Goal: Task Accomplishment & Management: Use online tool/utility

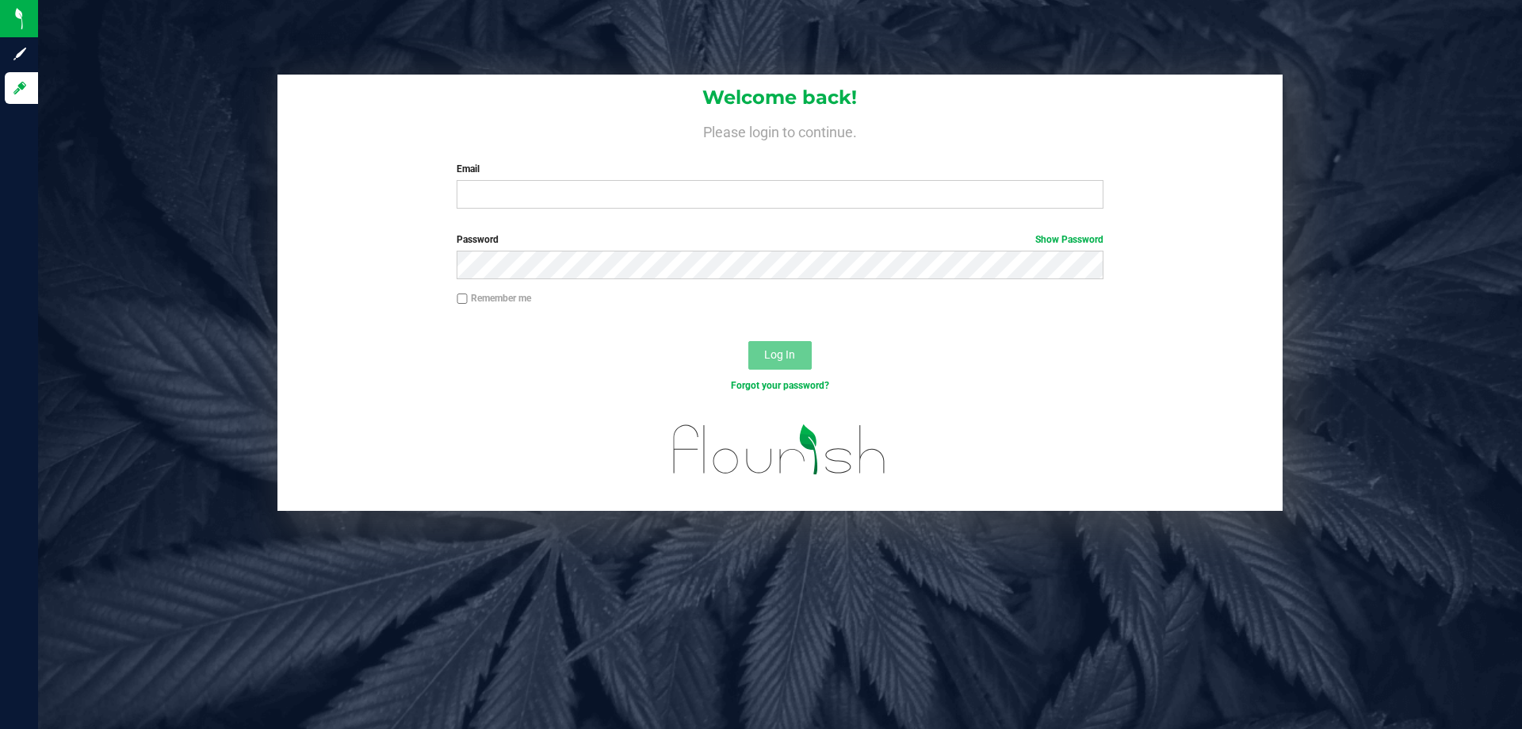
click at [545, 178] on div "Email Required Please format your email correctly." at bounding box center [780, 185] width 670 height 47
click at [508, 186] on input "Email" at bounding box center [780, 194] width 646 height 29
type input "cmunoz@liveparallel.com"
click at [748, 341] on button "Log In" at bounding box center [779, 355] width 63 height 29
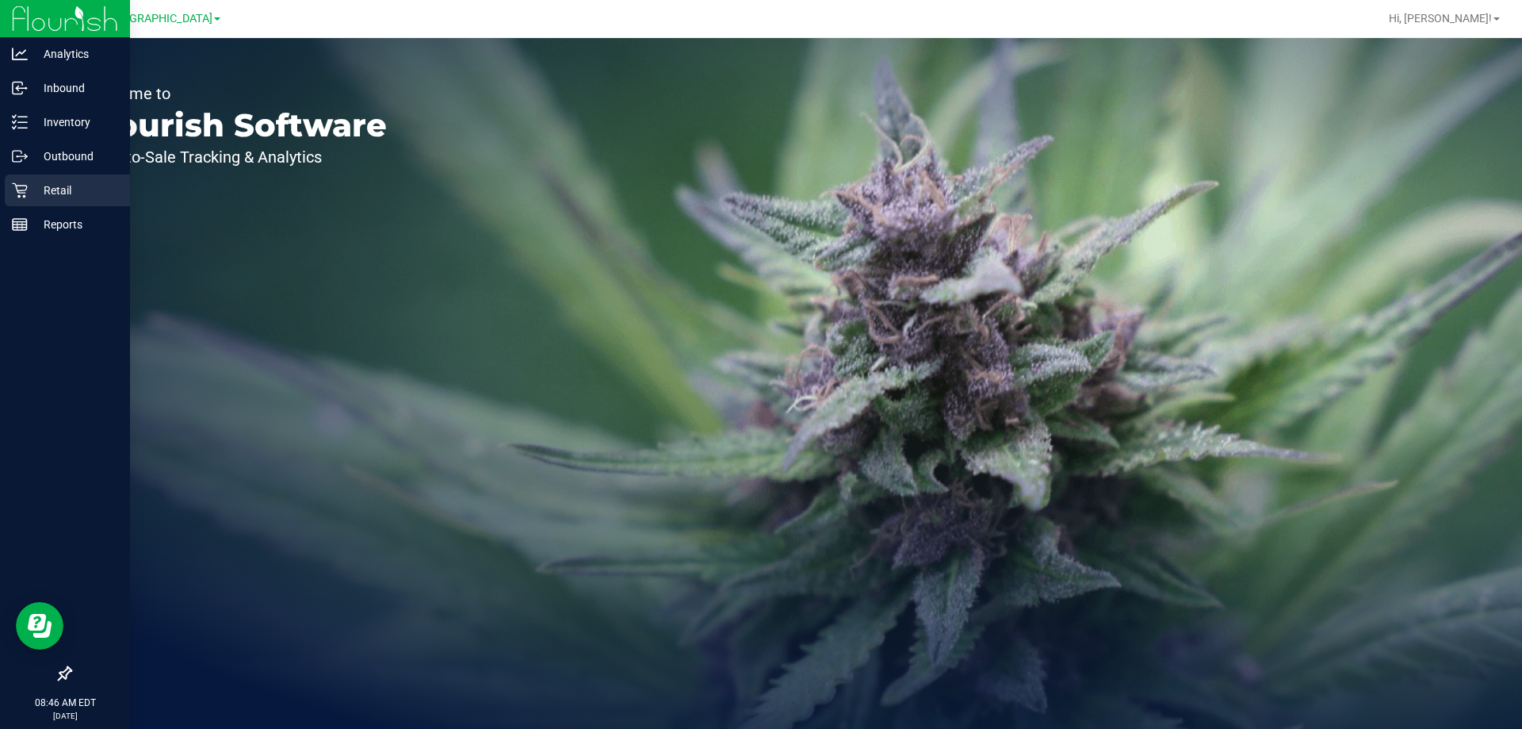
click at [42, 180] on div "Retail" at bounding box center [67, 190] width 125 height 32
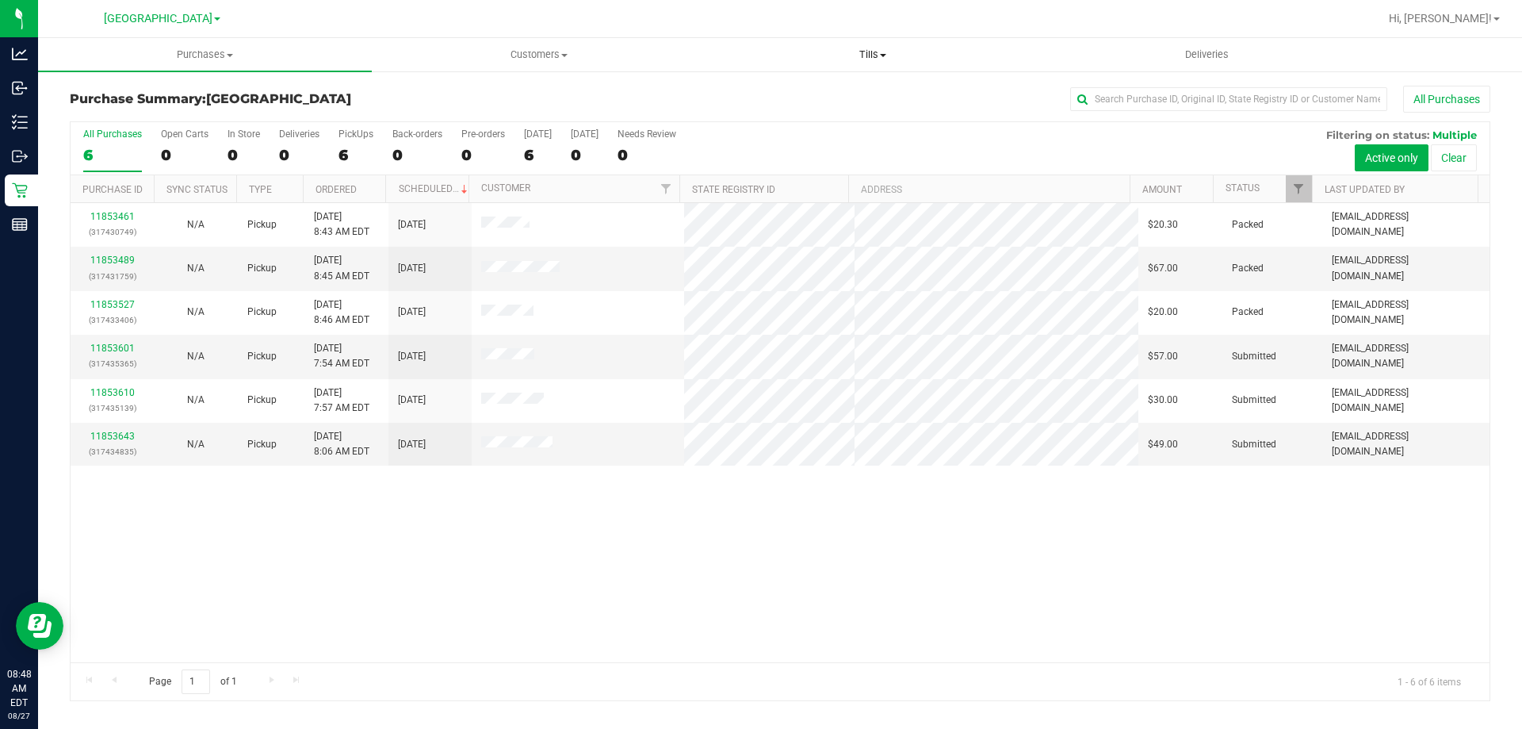
click at [877, 53] on span "Tills" at bounding box center [872, 55] width 332 height 14
click at [821, 94] on li "Manage tills" at bounding box center [873, 95] width 334 height 19
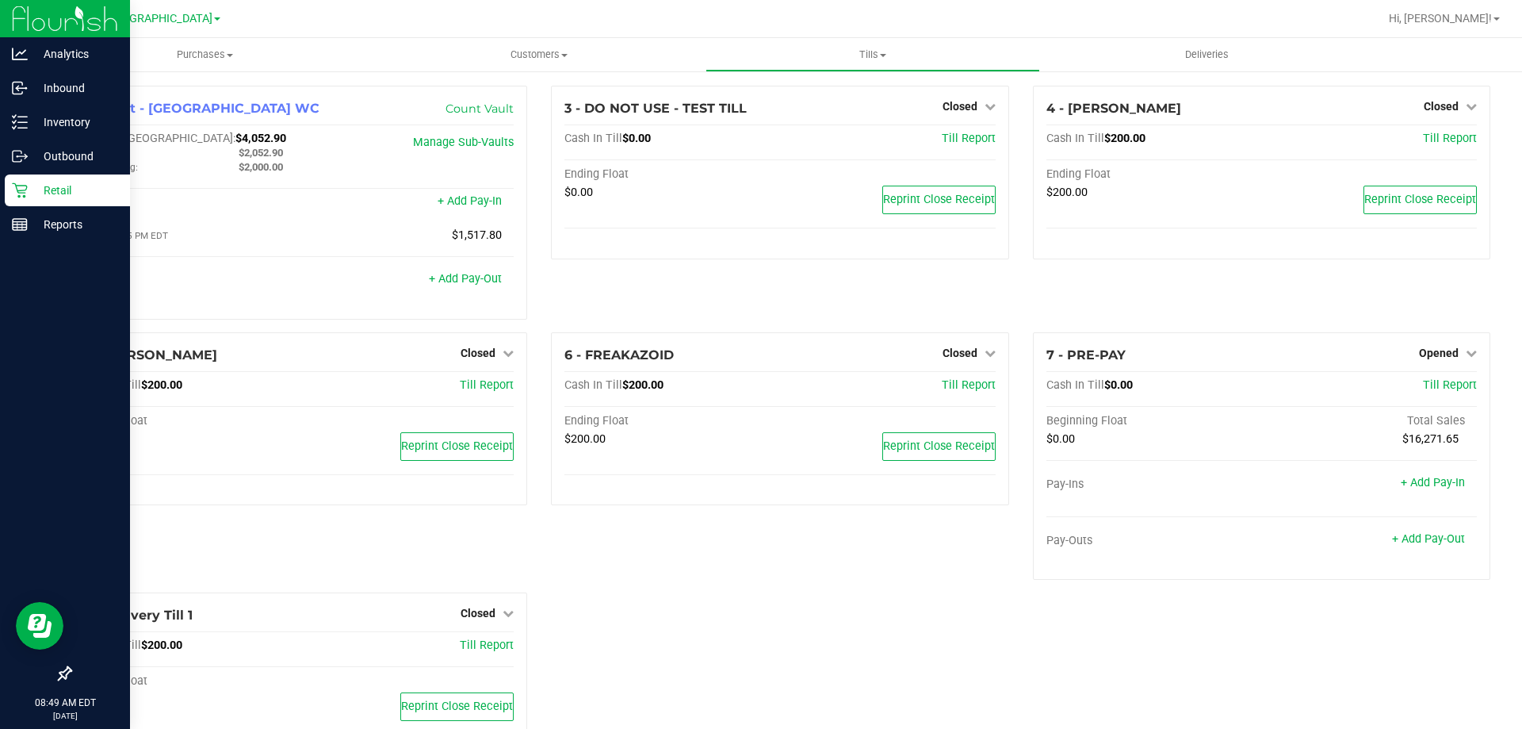
click at [44, 190] on p "Retail" at bounding box center [75, 190] width 95 height 19
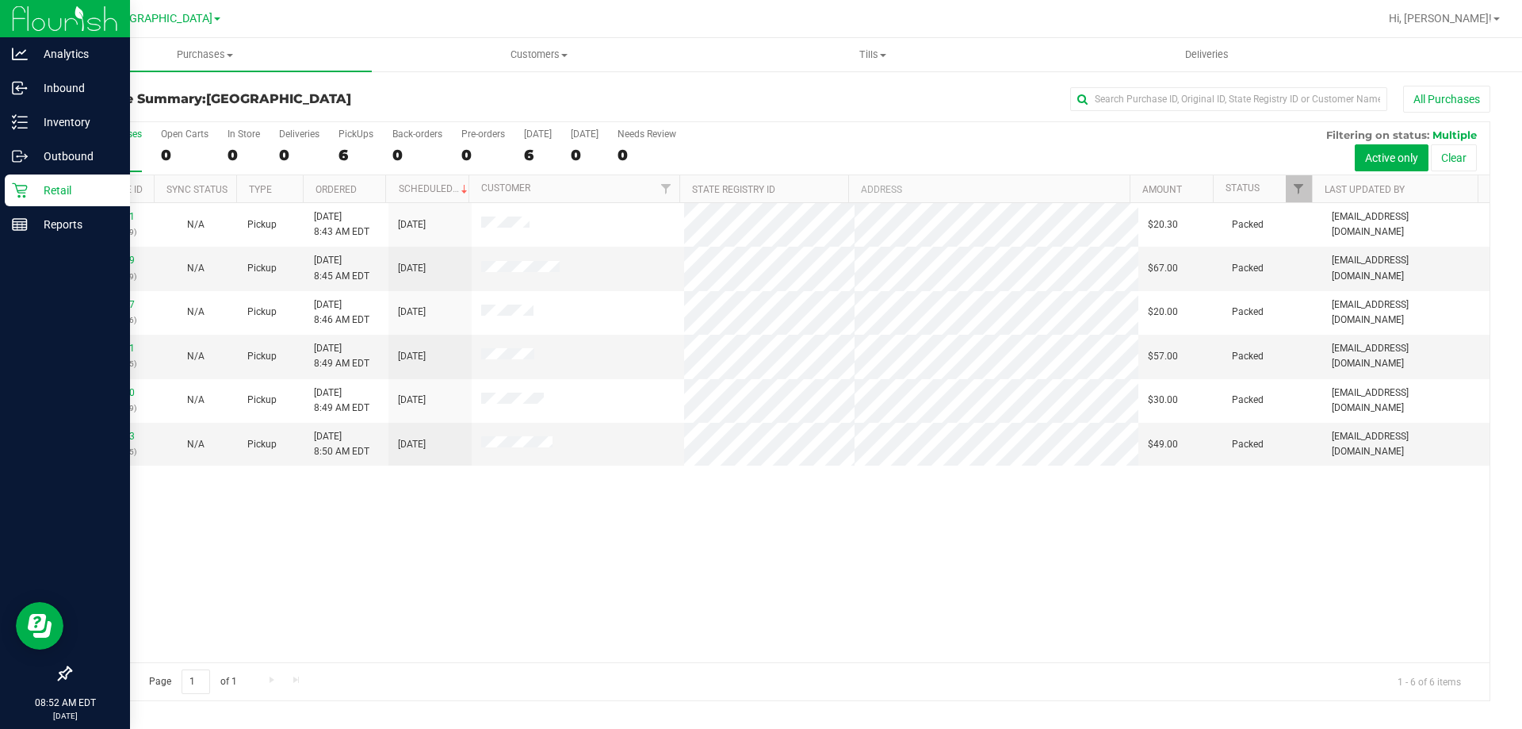
click at [55, 186] on p "Retail" at bounding box center [75, 190] width 95 height 19
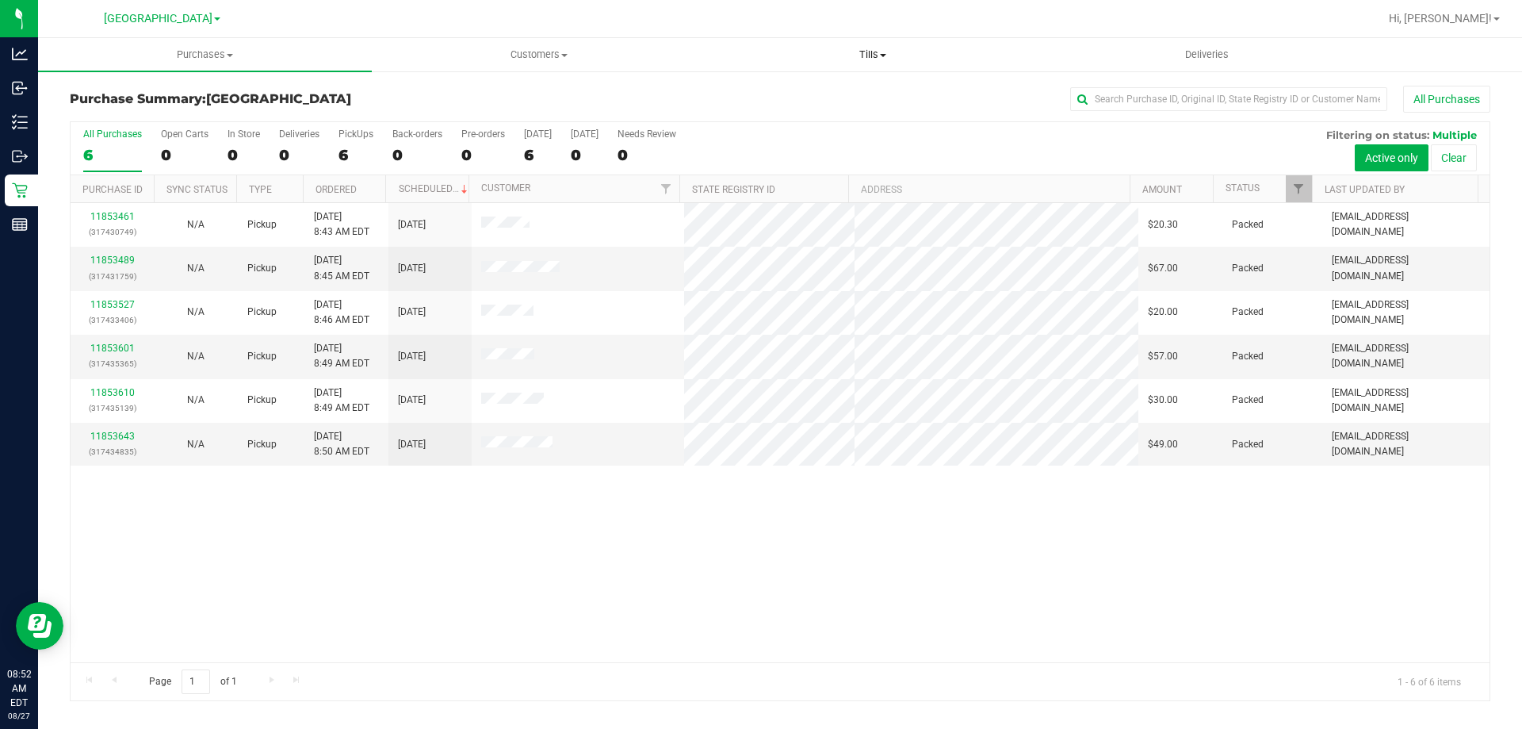
click at [874, 59] on span "Tills" at bounding box center [872, 55] width 332 height 14
click at [791, 90] on span "Manage tills" at bounding box center [759, 95] width 107 height 13
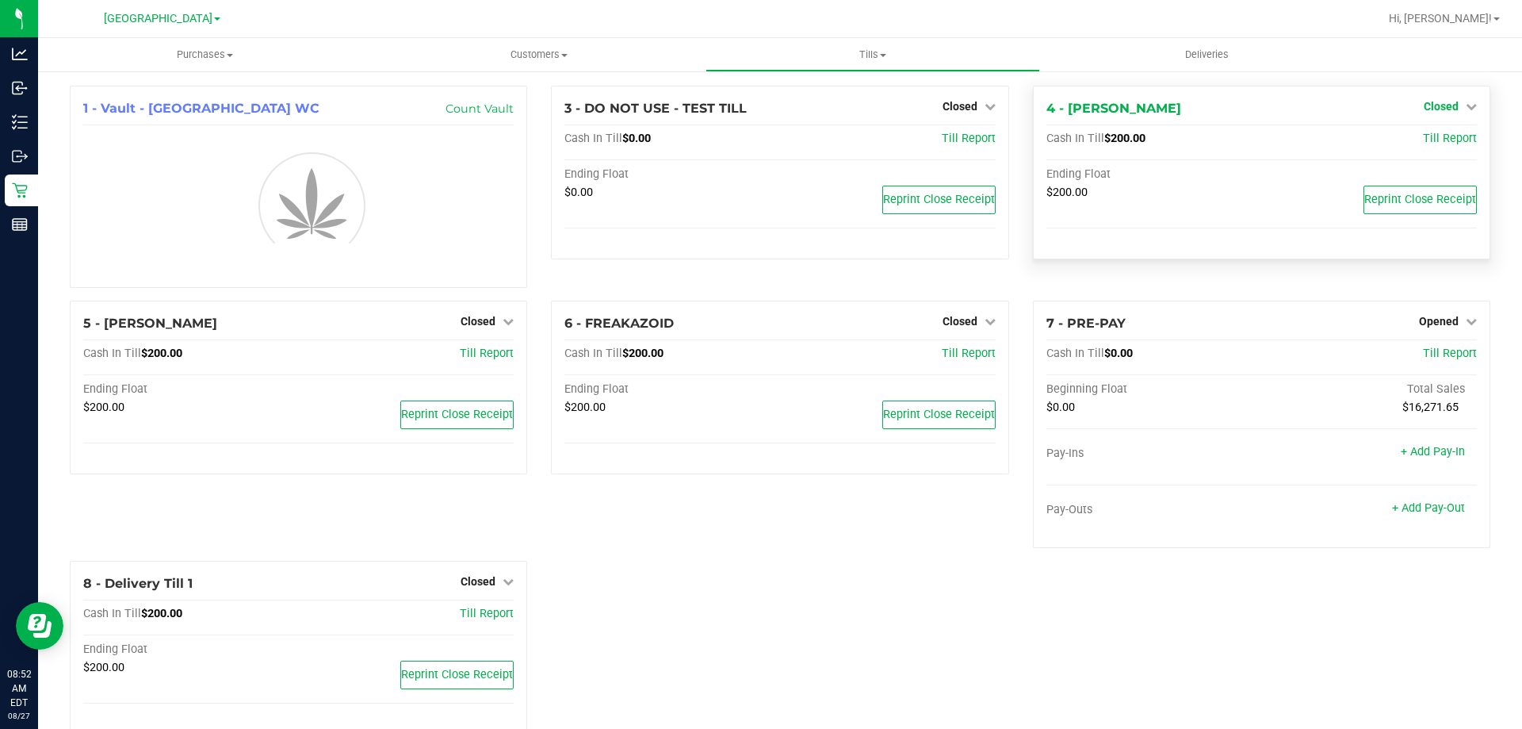
click at [1434, 103] on span "Closed" at bounding box center [1441, 106] width 35 height 13
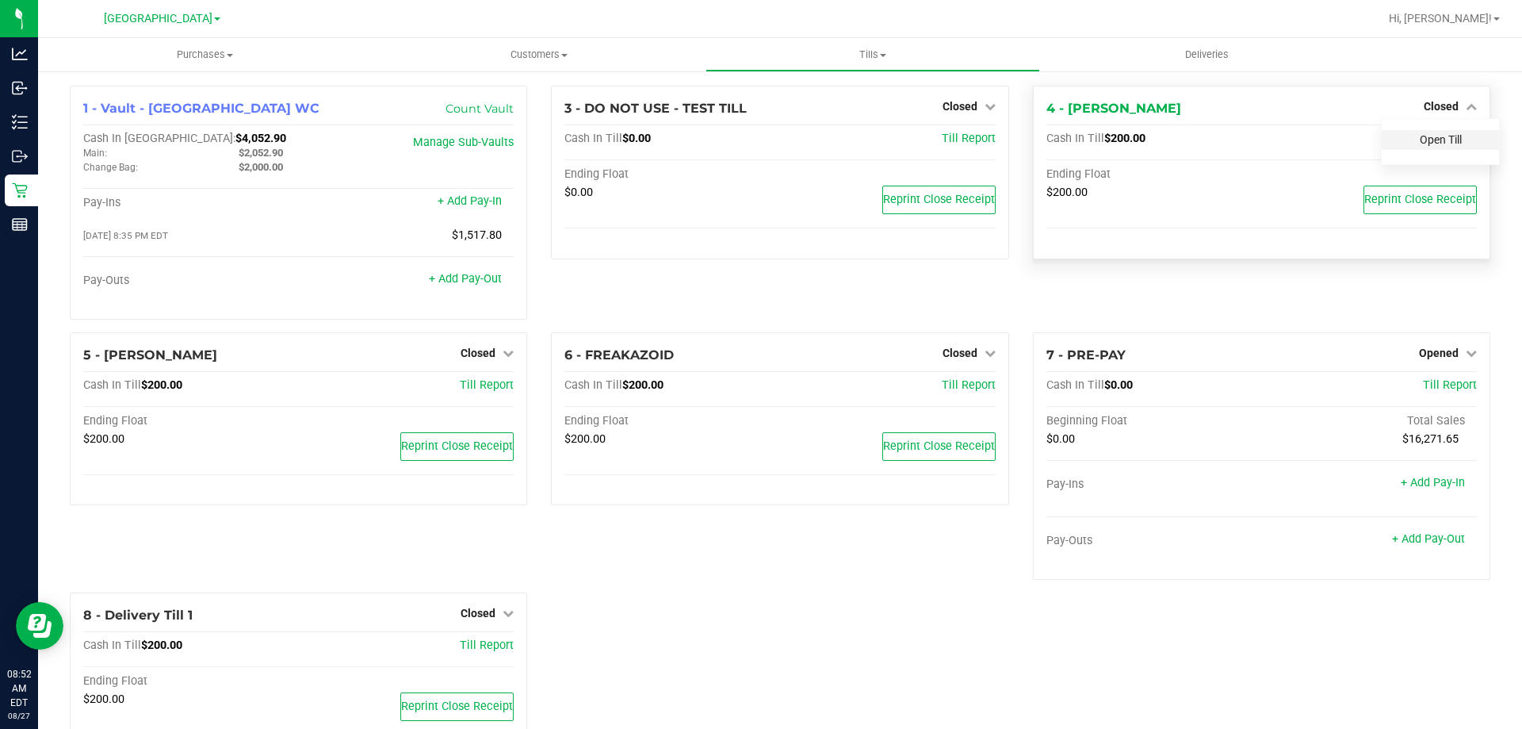
click at [1421, 141] on link "Open Till" at bounding box center [1441, 139] width 42 height 13
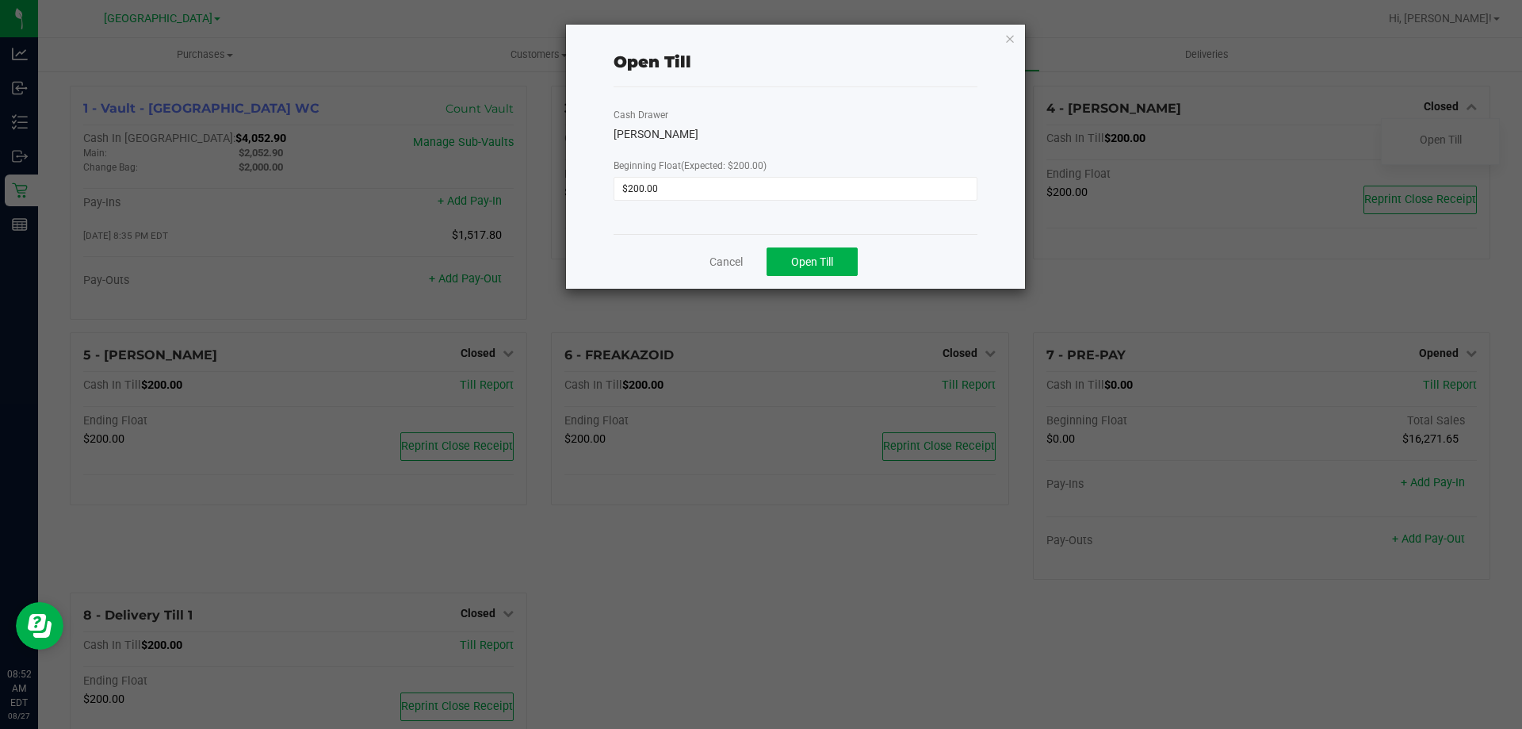
click at [816, 279] on div "Cancel Open Till" at bounding box center [796, 261] width 364 height 55
click at [816, 258] on span "Open Till" at bounding box center [812, 261] width 42 height 13
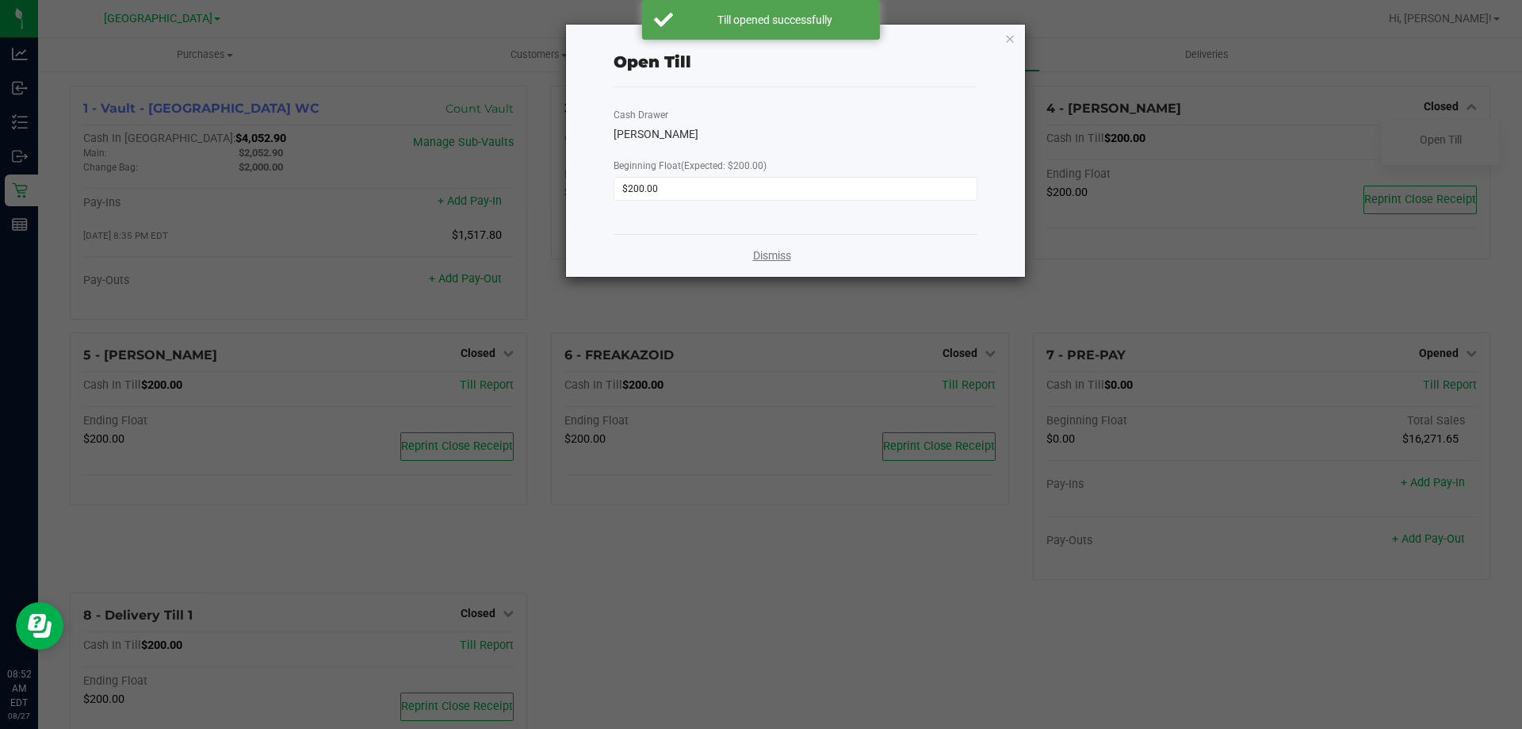
click at [770, 259] on link "Dismiss" at bounding box center [772, 255] width 38 height 17
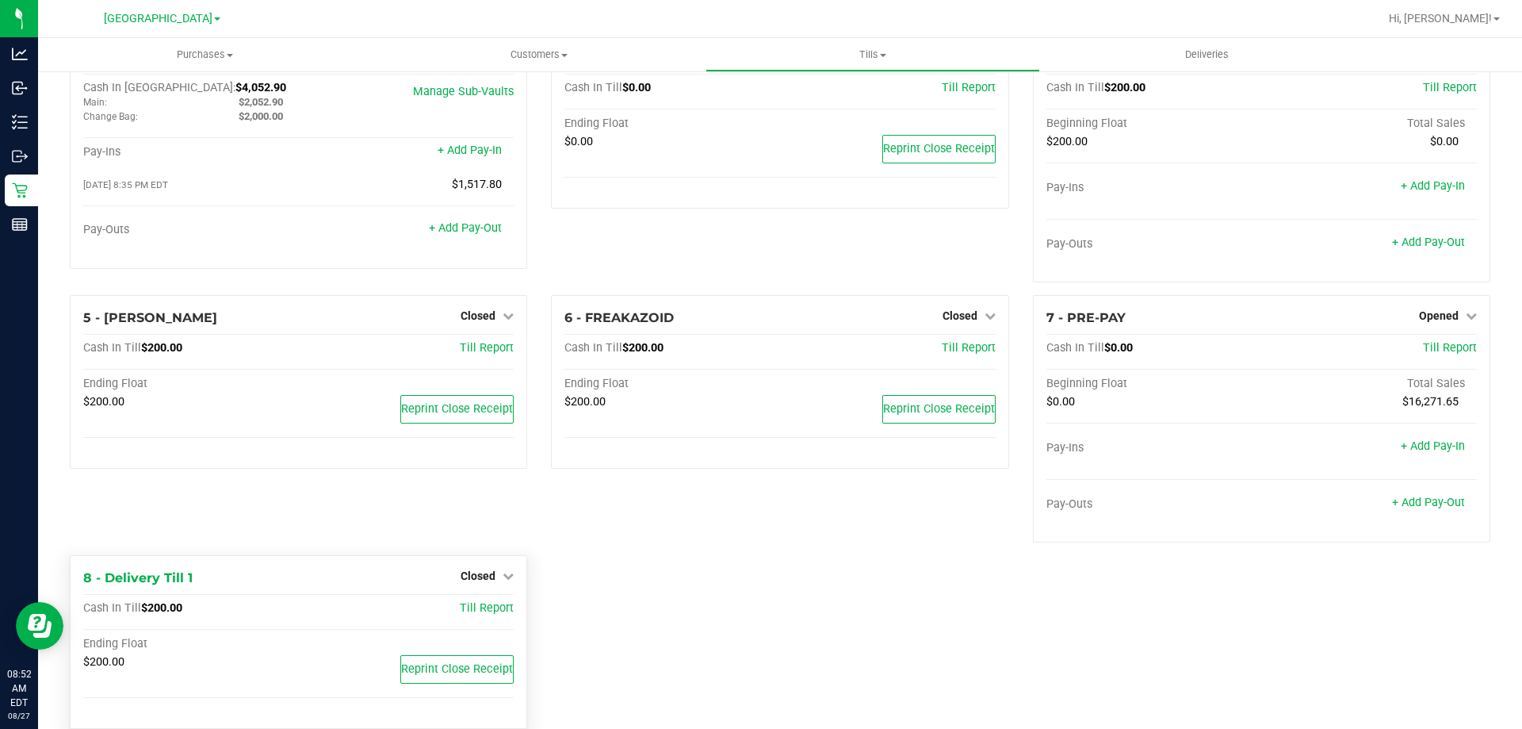
scroll to position [79, 0]
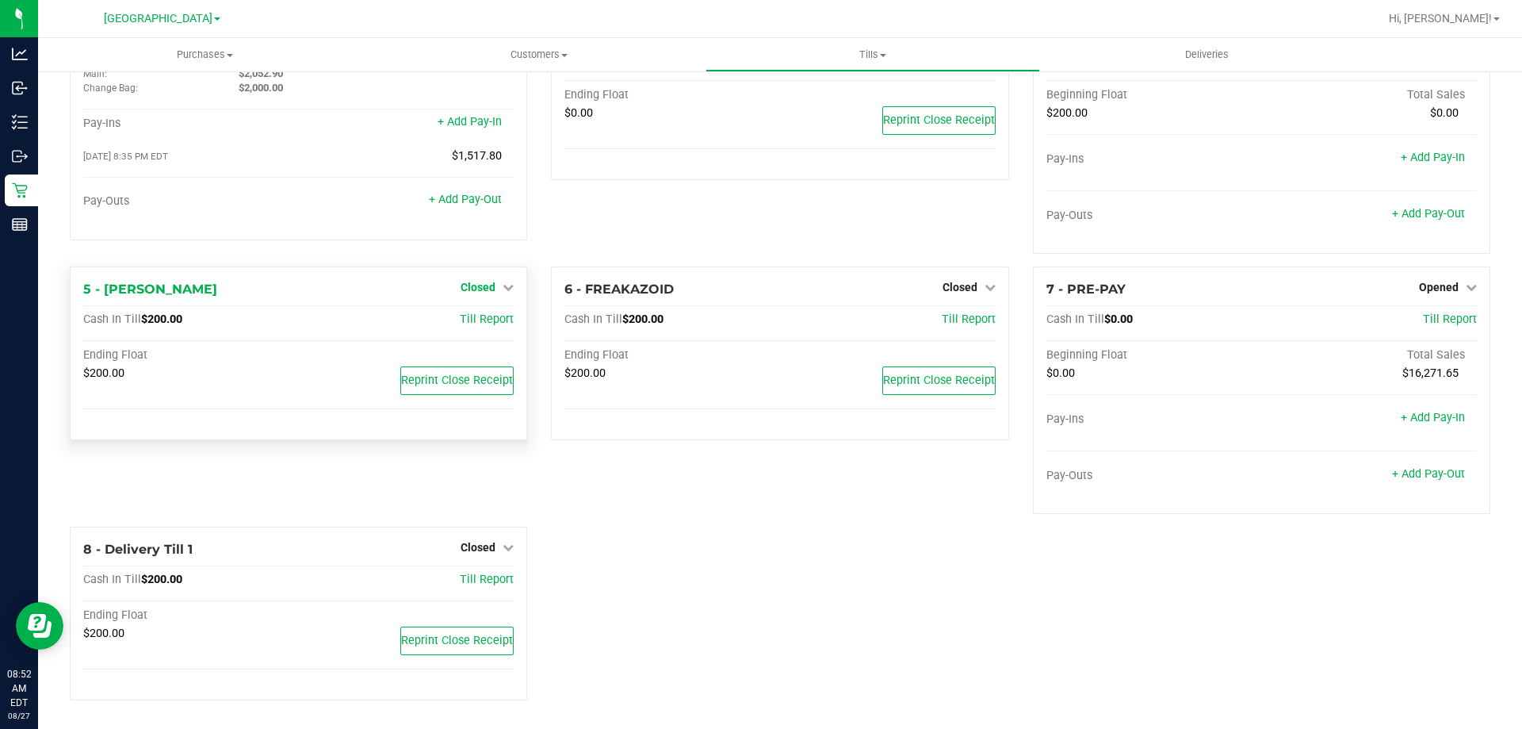
click at [503, 290] on icon at bounding box center [508, 286] width 11 height 11
click at [474, 324] on link "Open Till" at bounding box center [478, 320] width 42 height 13
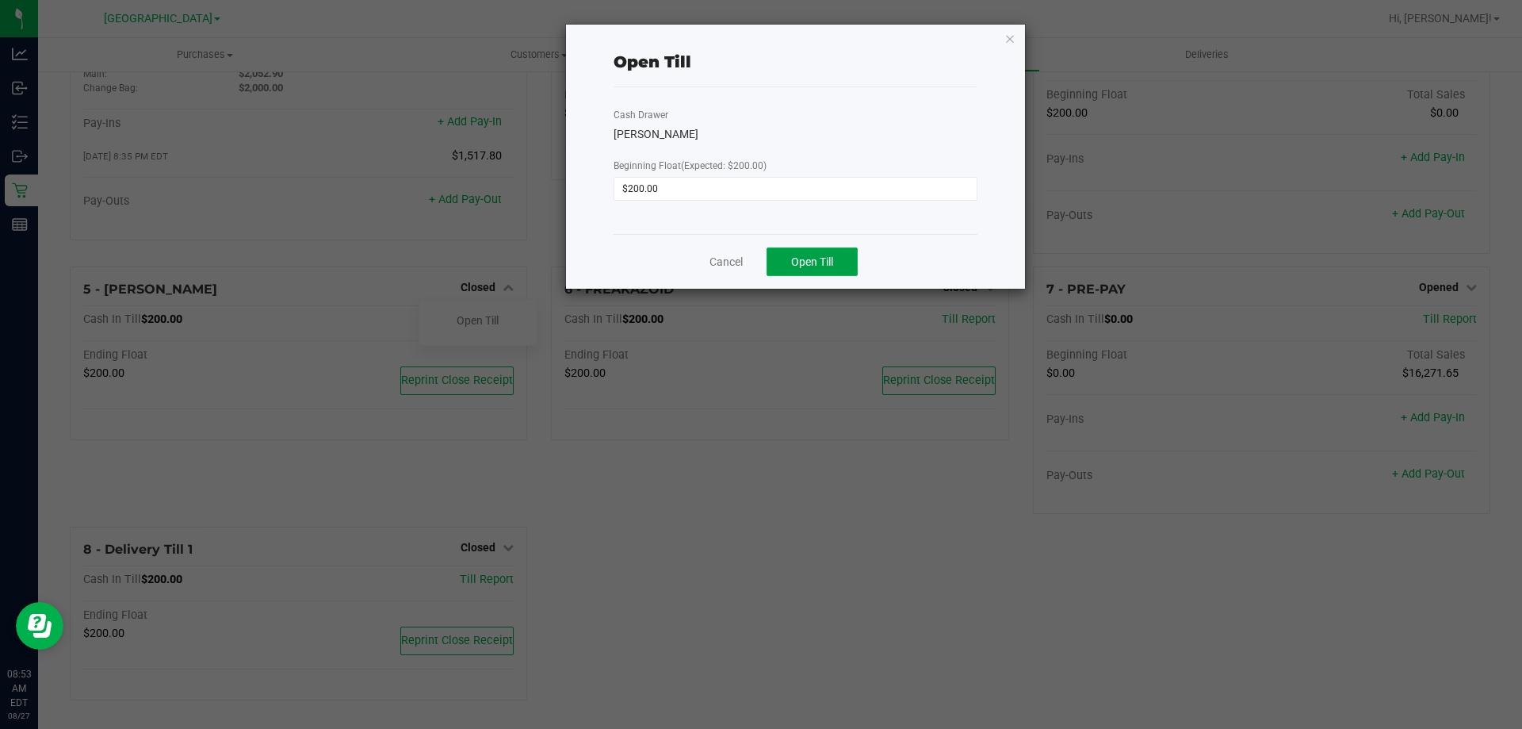
click at [800, 260] on span "Open Till" at bounding box center [812, 261] width 42 height 13
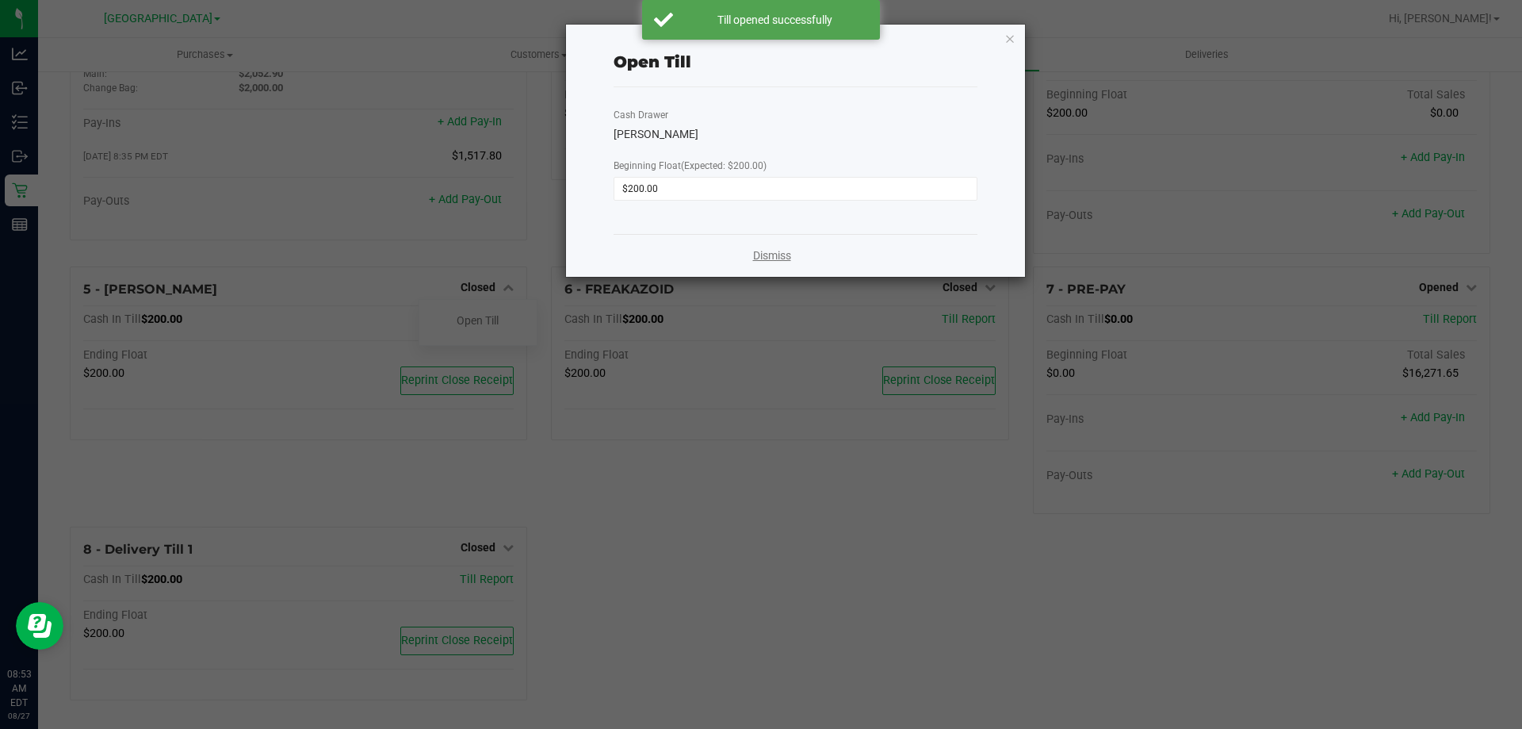
click at [774, 253] on link "Dismiss" at bounding box center [772, 255] width 38 height 17
